Goal: Task Accomplishment & Management: Complete application form

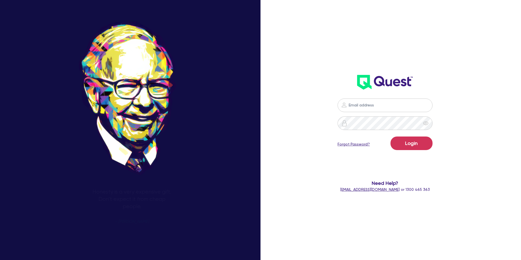
click at [389, 108] on input "email" at bounding box center [384, 105] width 95 height 14
type input "[PERSON_NAME][EMAIL_ADDRESS][DOMAIN_NAME]"
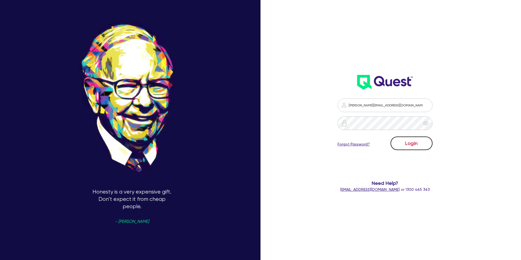
drag, startPoint x: 405, startPoint y: 140, endPoint x: 398, endPoint y: 137, distance: 7.6
click at [399, 138] on button "Login" at bounding box center [411, 143] width 42 height 14
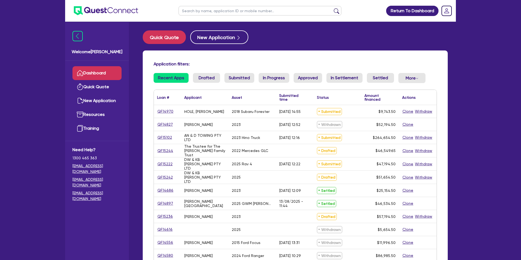
click at [200, 11] on input "text" at bounding box center [259, 10] width 163 height 9
type input "ash"
click at [332, 8] on button "submit" at bounding box center [336, 12] width 9 height 8
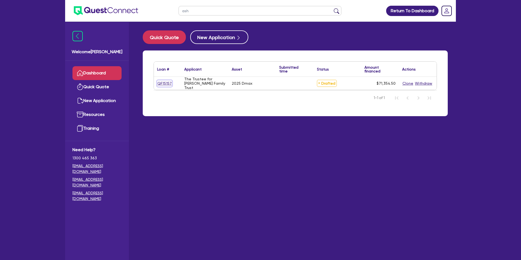
click at [165, 85] on link "QF15157" at bounding box center [164, 83] width 15 height 6
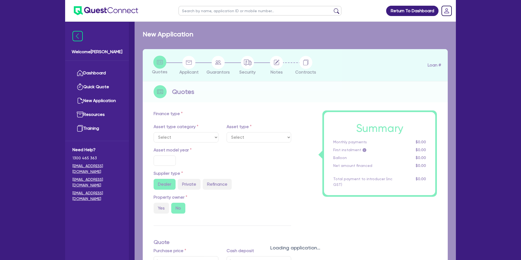
click at [165, 85] on div "Loading application..." at bounding box center [294, 244] width 321 height 444
select select "CARS_AND_LIGHT_TRUCKS"
type input "2025"
radio input "true"
type input "69,280"
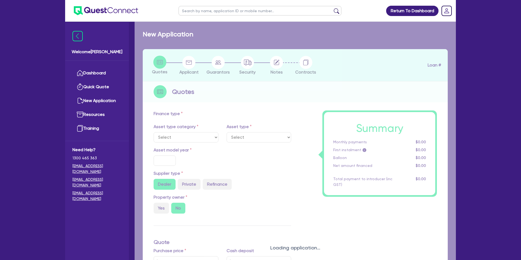
type input "1,000"
type input "7.15"
type input "2,200"
select select "PASSENGER_VEHICLES"
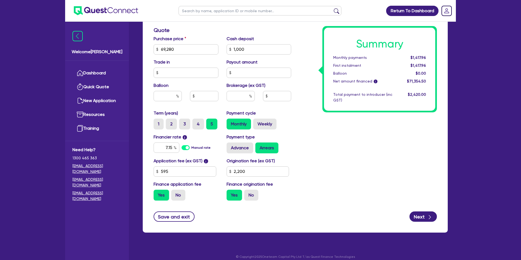
scroll to position [233, 0]
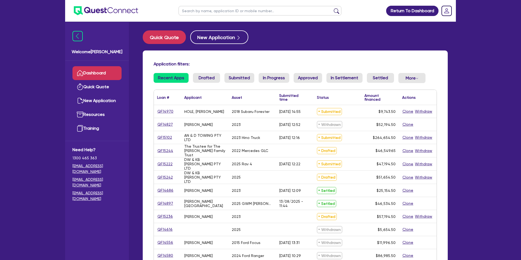
click at [200, 11] on input "text" at bounding box center [259, 10] width 163 height 9
type input "Ash"
click at [332, 8] on button "submit" at bounding box center [336, 12] width 9 height 8
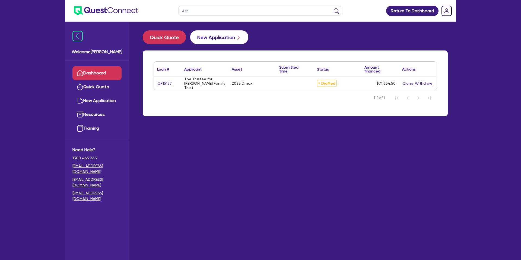
click at [195, 30] on div "Ash Return To Dashboard Edit Profile Logout Welcome [PERSON_NAME] Quick Quote N…" at bounding box center [260, 140] width 399 height 281
click at [158, 83] on link "QF15157" at bounding box center [164, 83] width 15 height 6
select select "CARS_AND_LIGHT_TRUCKS"
select select "PASSENGER_VEHICLES"
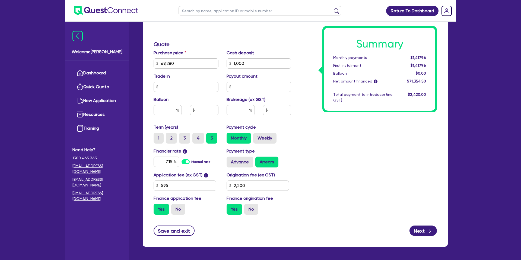
scroll to position [217, 0]
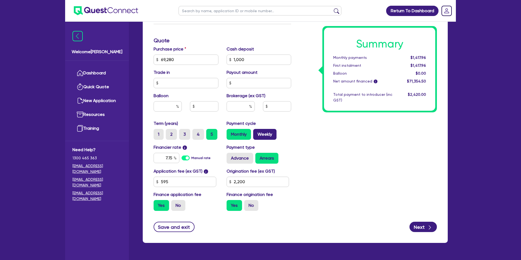
click at [260, 133] on label "Weekly" at bounding box center [264, 134] width 23 height 11
click at [257, 132] on input "Weekly" at bounding box center [255, 131] width 4 height 4
radio input "true"
type input "69,280"
type input "1,000"
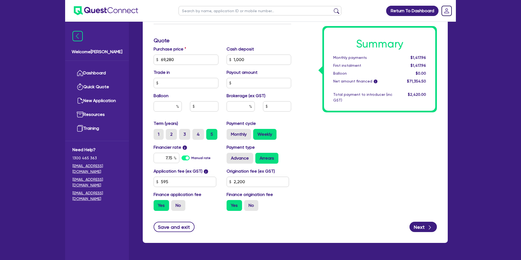
type input "2,200"
type input "69,280"
type input "1,000"
type input "2,200"
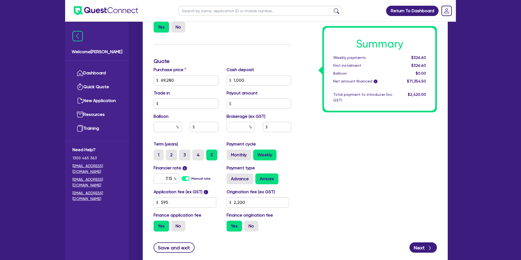
scroll to position [201, 0]
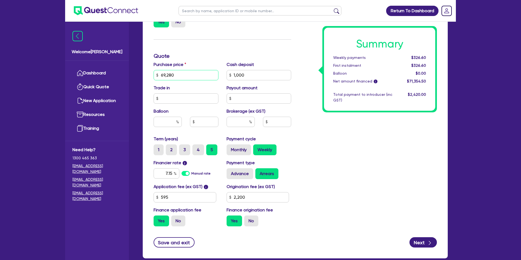
click at [165, 76] on input "69,280" at bounding box center [185, 75] width 65 height 10
paste input "8,99"
type input "68,990"
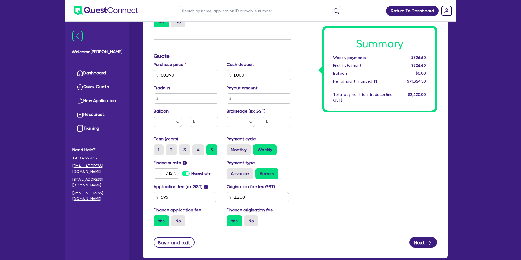
type input "1,000"
type input "2,200"
type input "1,000"
type input "2,200"
click at [164, 74] on input "68,990" at bounding box center [185, 75] width 65 height 10
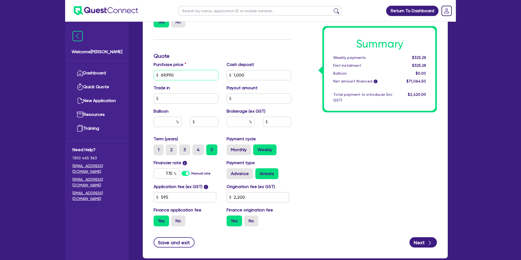
type input "69,990"
type input "1,000"
type input "2,200"
click at [319, 67] on div "Summary Weekly payments $325.28 First instalment $325.28 Balloon $0.00 Net amou…" at bounding box center [368, 71] width 146 height 317
type input "1,000"
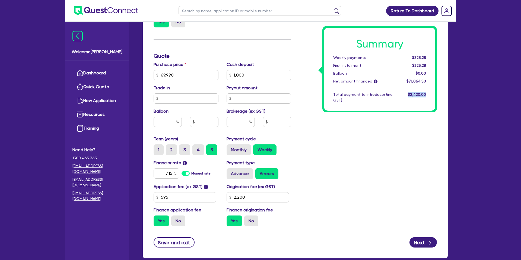
type input "2,200"
click at [335, 113] on div "Summary Weekly payments $329.85 First instalment $329.85 Balloon $0.00 Net amou…" at bounding box center [368, 71] width 146 height 317
click at [188, 237] on button "Save and exit" at bounding box center [173, 242] width 41 height 10
type input "1,000"
type input "2,200"
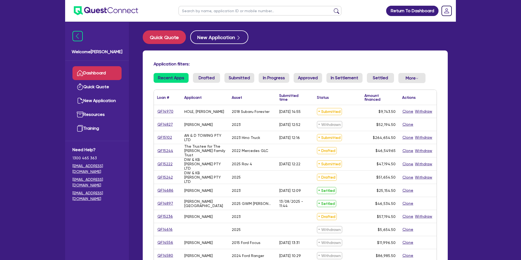
click at [198, 9] on input "text" at bounding box center [259, 10] width 163 height 9
type input "Ash"
click at [332, 8] on button "submit" at bounding box center [336, 12] width 9 height 8
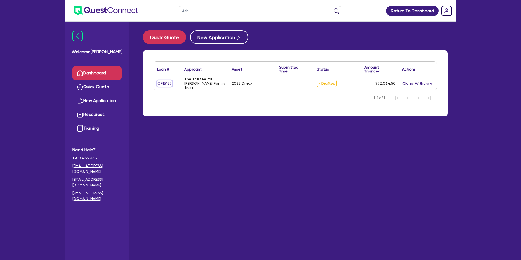
click at [169, 84] on link "QF15157" at bounding box center [164, 83] width 15 height 6
select select "CARS_AND_LIGHT_TRUCKS"
select select "PASSENGER_VEHICLES"
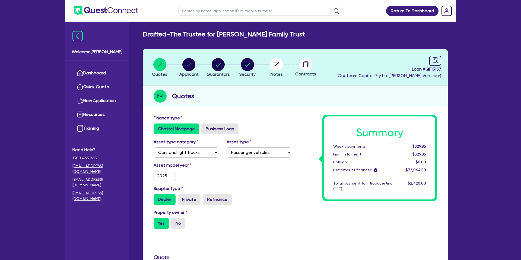
click at [423, 71] on span "Loan # QF15157" at bounding box center [389, 69] width 103 height 7
copy span "Loan # QF15157"
click at [109, 66] on li "Dashboard" at bounding box center [96, 73] width 49 height 14
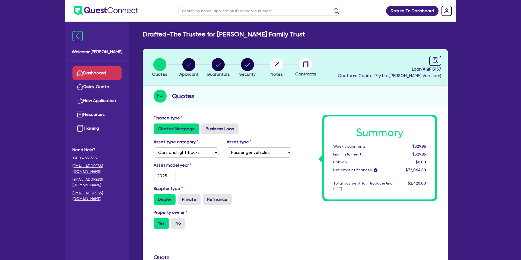
click at [106, 71] on link "Dashboard" at bounding box center [96, 73] width 49 height 14
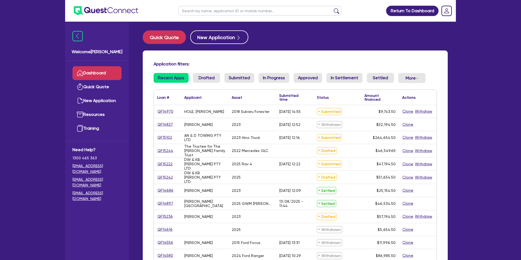
click at [191, 10] on input "text" at bounding box center [259, 10] width 163 height 9
type input "SSR"
click at [332, 8] on button "submit" at bounding box center [336, 12] width 9 height 8
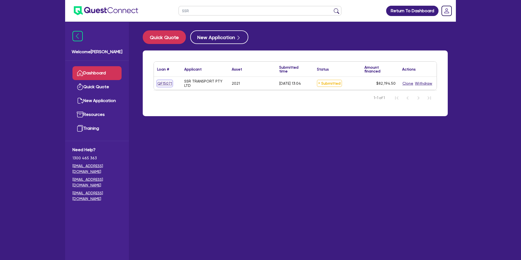
click at [168, 83] on link "QF15071" at bounding box center [164, 83] width 15 height 6
select select "CARS_AND_LIGHT_TRUCKS"
select select "PASSENGER_VEHICLES"
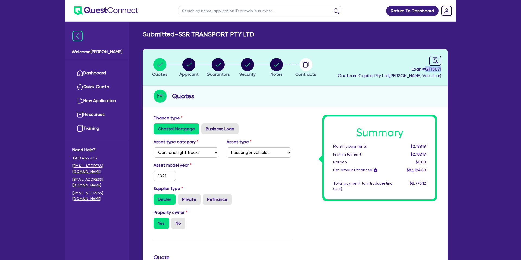
drag, startPoint x: 425, startPoint y: 69, endPoint x: 445, endPoint y: 69, distance: 20.1
click at [445, 69] on header "Quotes Applicant [GEOGRAPHIC_DATA] Security Notes Contracts Loan # QF15071 Onet…" at bounding box center [295, 67] width 305 height 37
copy span "QF15071"
click at [184, 66] on circle "button" at bounding box center [188, 64] width 13 height 13
select select "COMPANY"
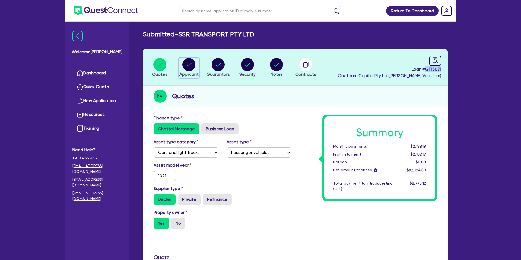
select select "TRANSPORT_WAREHOUSING"
select select "WAREHOUSING"
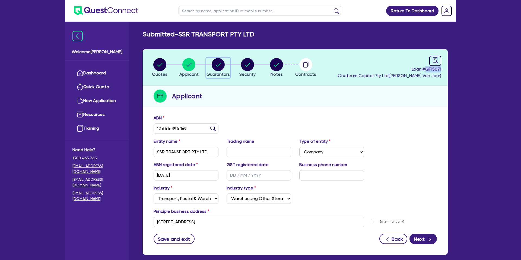
click at [216, 62] on circle "button" at bounding box center [218, 64] width 13 height 13
select select "MR"
select select "[GEOGRAPHIC_DATA]"
select select "SINGLE"
select select "CASH"
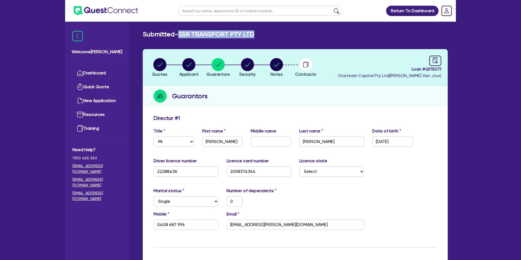
drag, startPoint x: 180, startPoint y: 34, endPoint x: 271, endPoint y: 32, distance: 91.1
click at [271, 32] on div "Submitted - SSR TRANSPORT PTY LTD" at bounding box center [295, 34] width 313 height 8
copy h2 "SSR TRANSPORT PTY LTD"
click at [217, 141] on input "[PERSON_NAME]" at bounding box center [222, 141] width 40 height 10
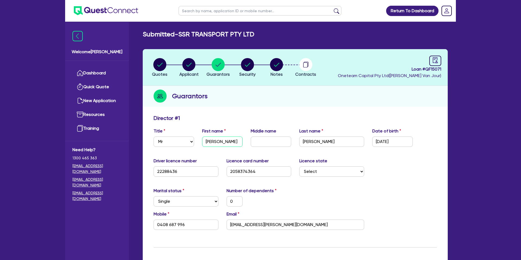
click at [217, 141] on input "[PERSON_NAME]" at bounding box center [222, 141] width 40 height 10
click at [438, 61] on link at bounding box center [435, 61] width 12 height 10
select select "SUBMITTED_NEW"
select select "Angle Finance"
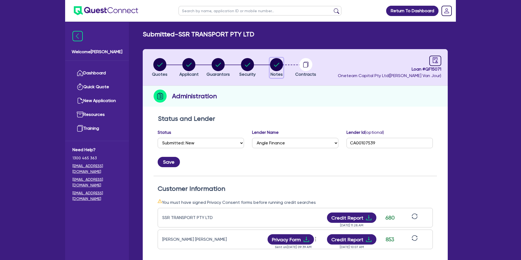
click at [273, 68] on circle "button" at bounding box center [276, 64] width 13 height 13
select select "Other"
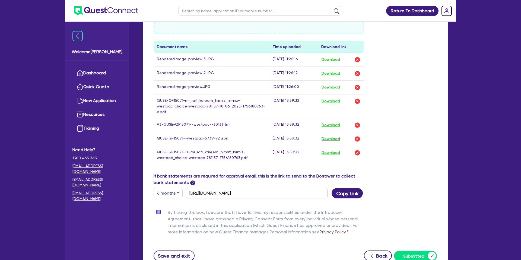
scroll to position [282, 0]
click at [331, 139] on button "Download" at bounding box center [330, 139] width 19 height 7
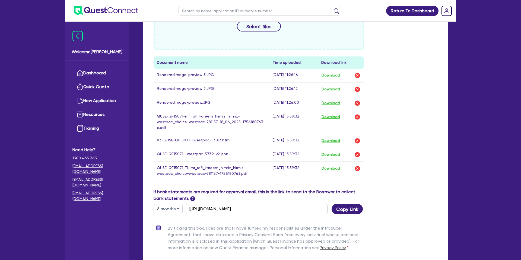
scroll to position [264, 0]
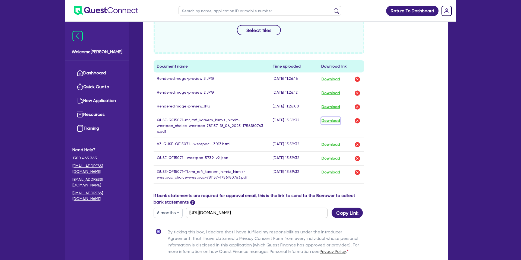
click at [334, 121] on button "Download" at bounding box center [330, 120] width 19 height 7
click at [334, 160] on button "Download" at bounding box center [330, 158] width 19 height 7
click at [332, 120] on button "Download" at bounding box center [330, 120] width 19 height 7
click at [334, 145] on button "Download" at bounding box center [330, 144] width 19 height 7
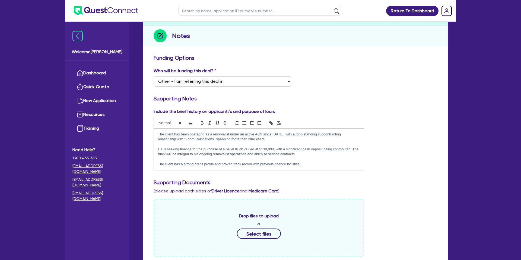
scroll to position [0, 0]
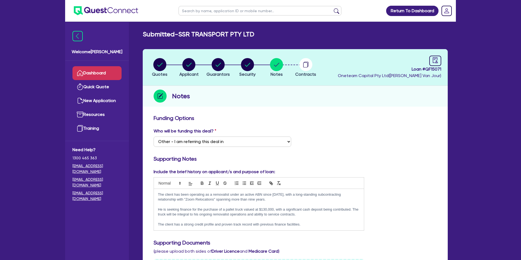
click at [88, 70] on link "Dashboard" at bounding box center [96, 73] width 49 height 14
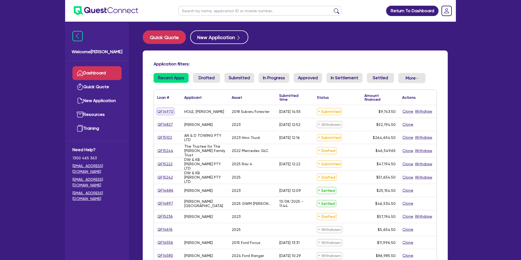
click at [167, 111] on link "QF14970" at bounding box center [165, 111] width 17 height 6
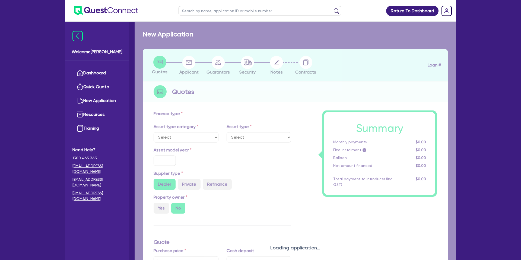
select select "CARS_AND_LIGHT_TRUCKS"
type input "2018"
radio input "true"
type input "26,000"
type input "18,000"
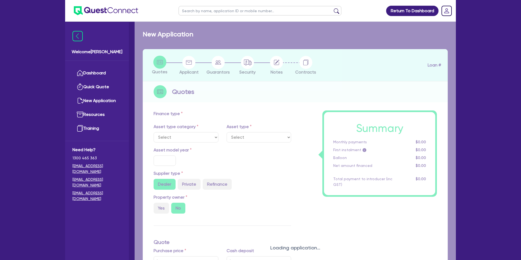
type input "8"
type input "779.48"
type input "7.79"
type input "990"
select select "PASSENGER_VEHICLES"
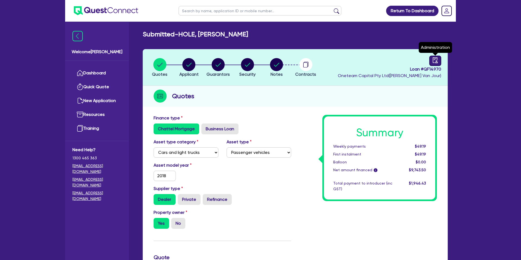
click at [434, 60] on icon "audit" at bounding box center [435, 60] width 5 height 6
select select "SUBMITTED_NEW"
select select "Plenti"
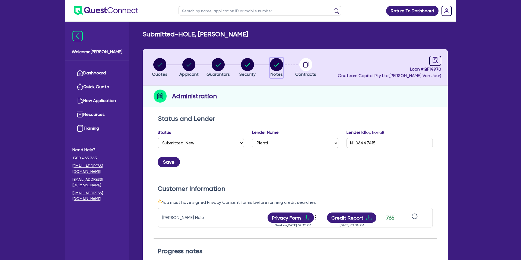
click at [278, 61] on circle "button" at bounding box center [276, 64] width 13 height 13
select select "Other"
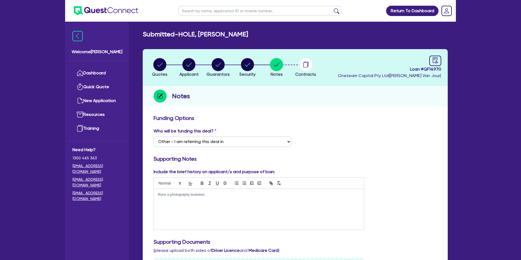
click at [412, 123] on div "Funding Options" at bounding box center [294, 119] width 291 height 9
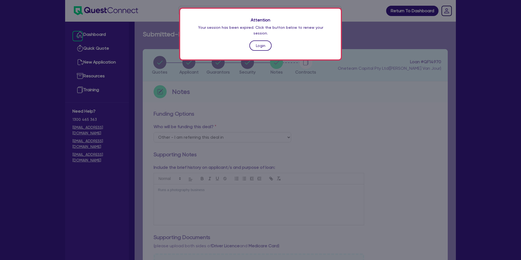
click at [268, 40] on link "Login" at bounding box center [260, 45] width 22 height 10
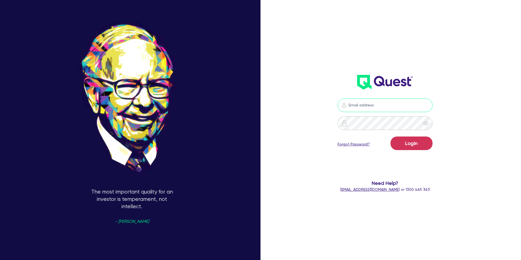
click at [377, 107] on input "email" at bounding box center [384, 105] width 95 height 14
type input "gabriel.vanjour@quest.finance"
click at [417, 143] on button "Login" at bounding box center [411, 143] width 42 height 14
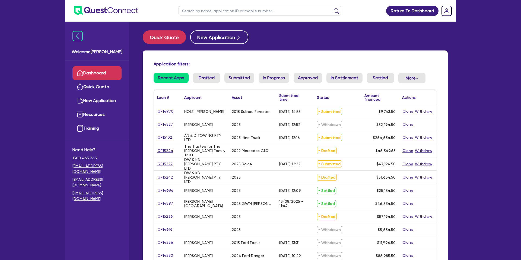
drag, startPoint x: 198, startPoint y: 11, endPoint x: 202, endPoint y: 7, distance: 5.4
click at [202, 7] on input "text" at bounding box center [259, 10] width 163 height 9
type input "Foster"
click at [332, 8] on button "submit" at bounding box center [336, 12] width 9 height 8
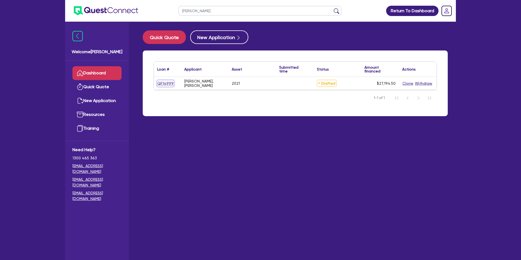
click at [160, 82] on link "QF14999" at bounding box center [165, 83] width 17 height 6
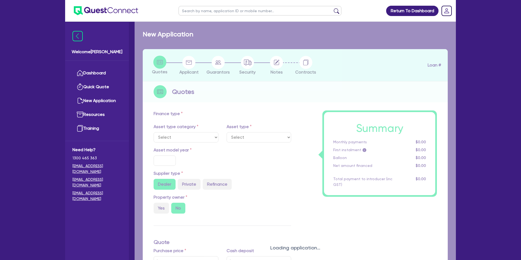
select select "CARS_AND_LIGHT_TRUCKS"
type input "2021"
radio input "true"
type input "25,000"
type input "10.99"
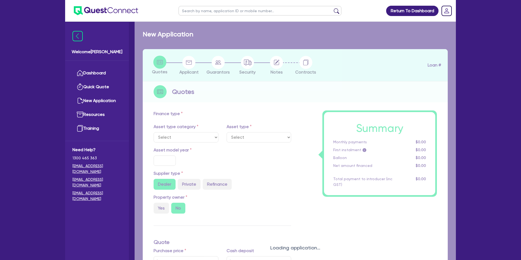
type input "1,400"
select select "PASSENGER_VEHICLES"
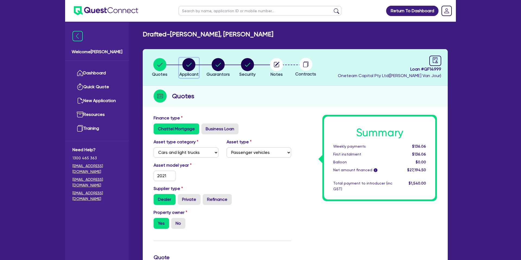
click at [190, 62] on circle "button" at bounding box center [188, 64] width 13 height 13
select select "SOLE_TRADER"
select select "BUILDING_CONSTRUCTION"
select select "TRADES_SERVICES_CONSUMERS"
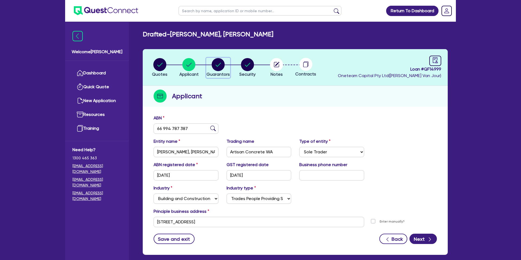
click at [210, 63] on div "button" at bounding box center [217, 64] width 23 height 13
select select "MR"
select select "WA"
select select "DE_FACTO"
select select "PROPERTY"
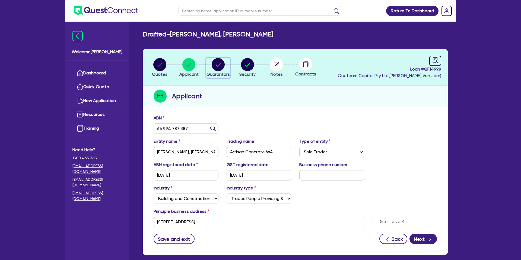
select select "CASH"
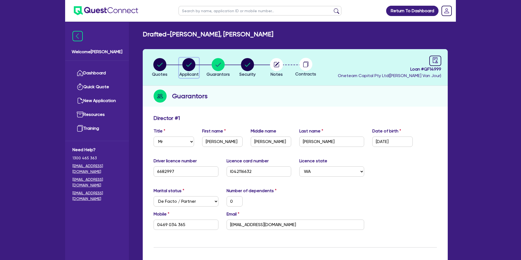
click at [186, 64] on circle "button" at bounding box center [188, 64] width 13 height 13
select select "SOLE_TRADER"
select select "BUILDING_CONSTRUCTION"
select select "TRADES_SERVICES_CONSUMERS"
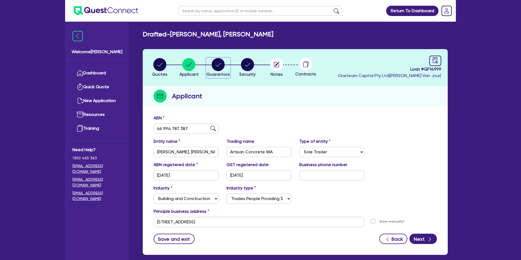
click at [221, 64] on circle "button" at bounding box center [218, 64] width 13 height 13
select select "MR"
select select "WA"
select select "DE_FACTO"
select select "PROPERTY"
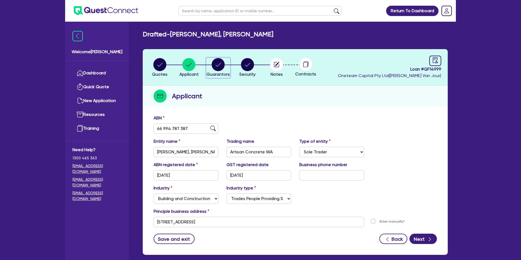
select select "CASH"
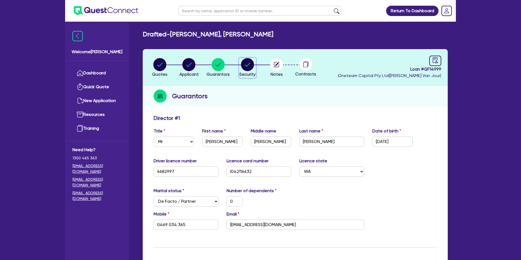
click at [251, 62] on circle "button" at bounding box center [247, 64] width 13 height 13
select select "CARS_AND_LIGHT_TRUCKS"
select select "PASSENGER_VEHICLES"
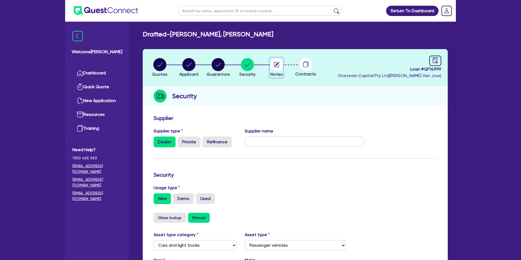
click at [277, 65] on circle "button" at bounding box center [276, 64] width 13 height 13
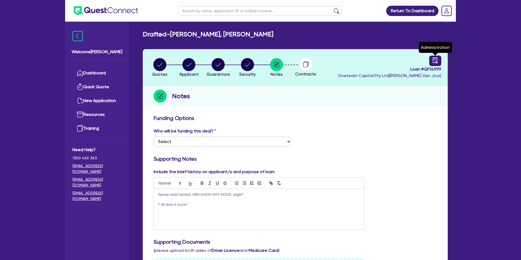
click at [434, 65] on link at bounding box center [435, 61] width 12 height 10
select select "DRAFTED_NEW"
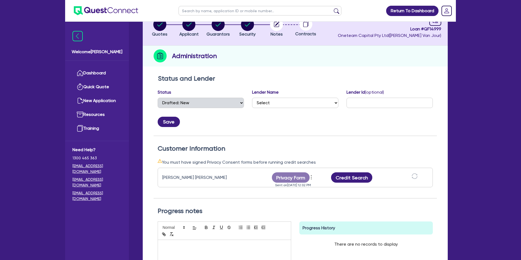
scroll to position [41, 0]
